Goal: Task Accomplishment & Management: Use online tool/utility

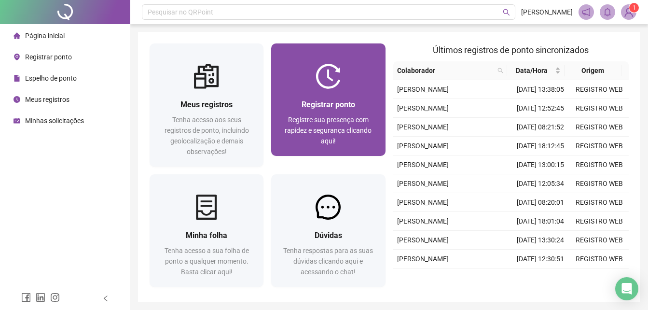
click at [302, 66] on div at bounding box center [328, 76] width 114 height 25
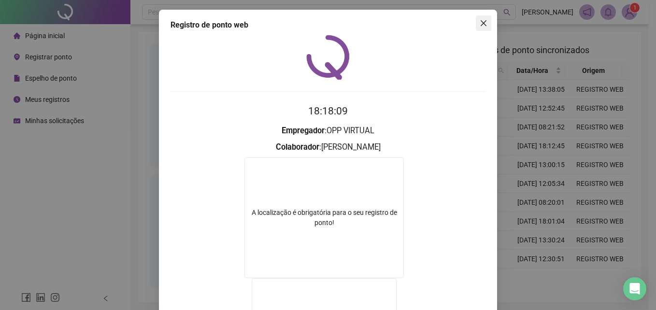
click at [481, 24] on icon "close" at bounding box center [483, 23] width 8 height 8
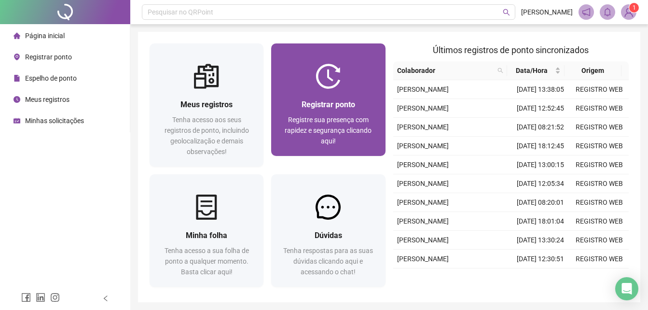
click at [343, 65] on div at bounding box center [328, 76] width 114 height 25
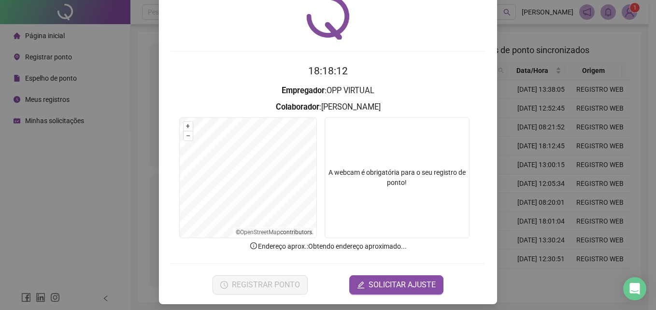
scroll to position [46, 0]
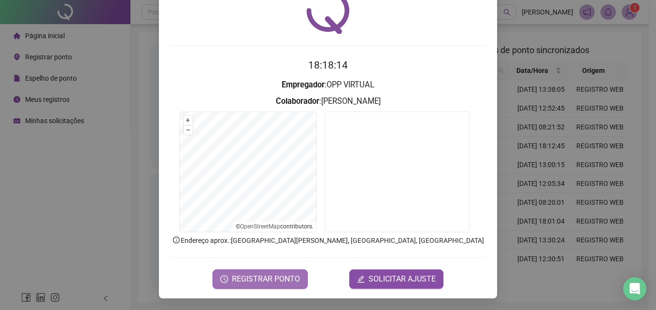
click at [288, 279] on span "REGISTRAR PONTO" at bounding box center [266, 279] width 68 height 12
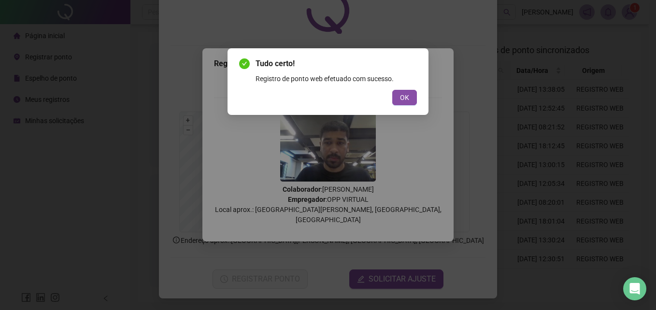
click at [401, 89] on div "Tudo certo! Registro de ponto web efetuado com sucesso. OK" at bounding box center [328, 81] width 178 height 47
click at [412, 97] on button "OK" at bounding box center [404, 97] width 25 height 15
